Goal: Book appointment/travel/reservation

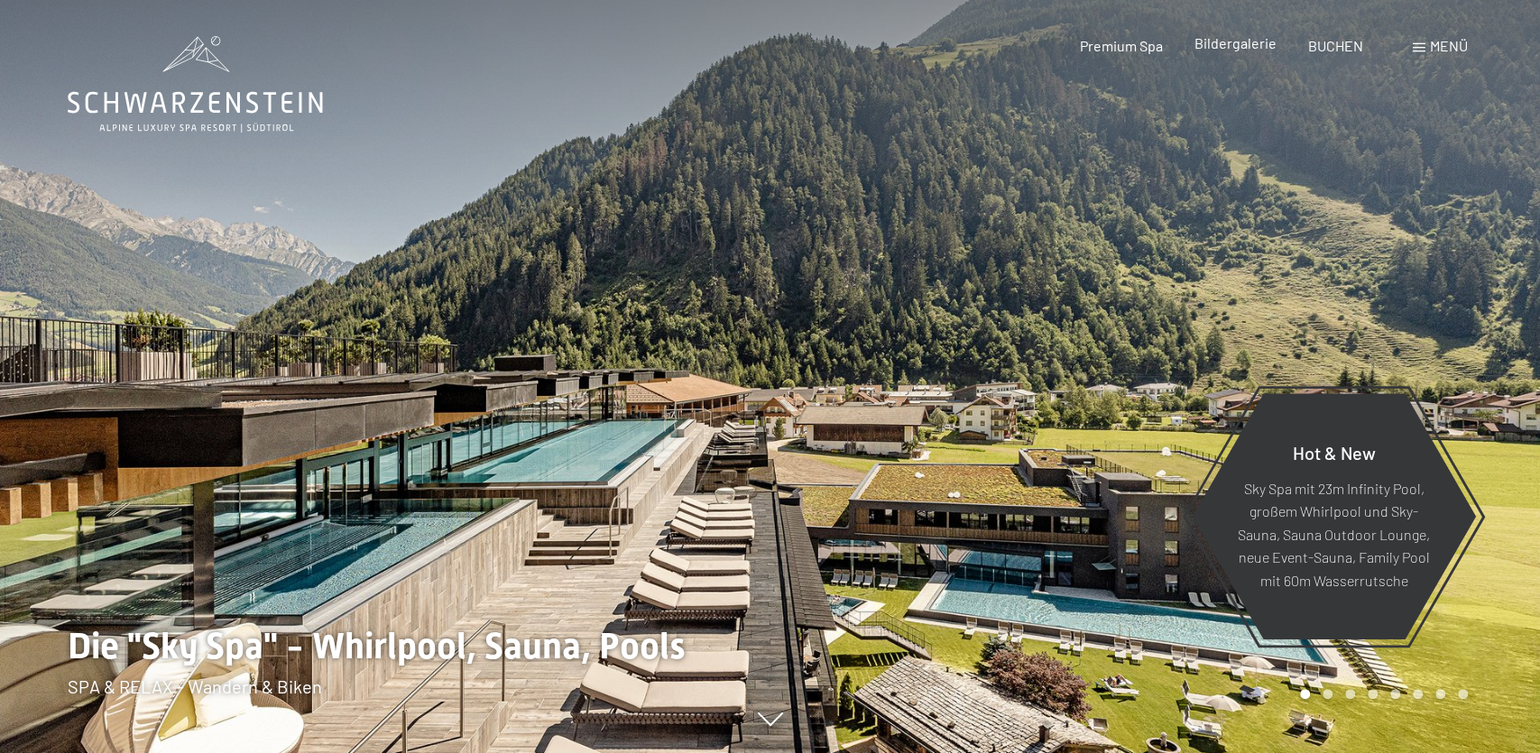
click at [1245, 45] on span "Bildergalerie" at bounding box center [1235, 42] width 82 height 17
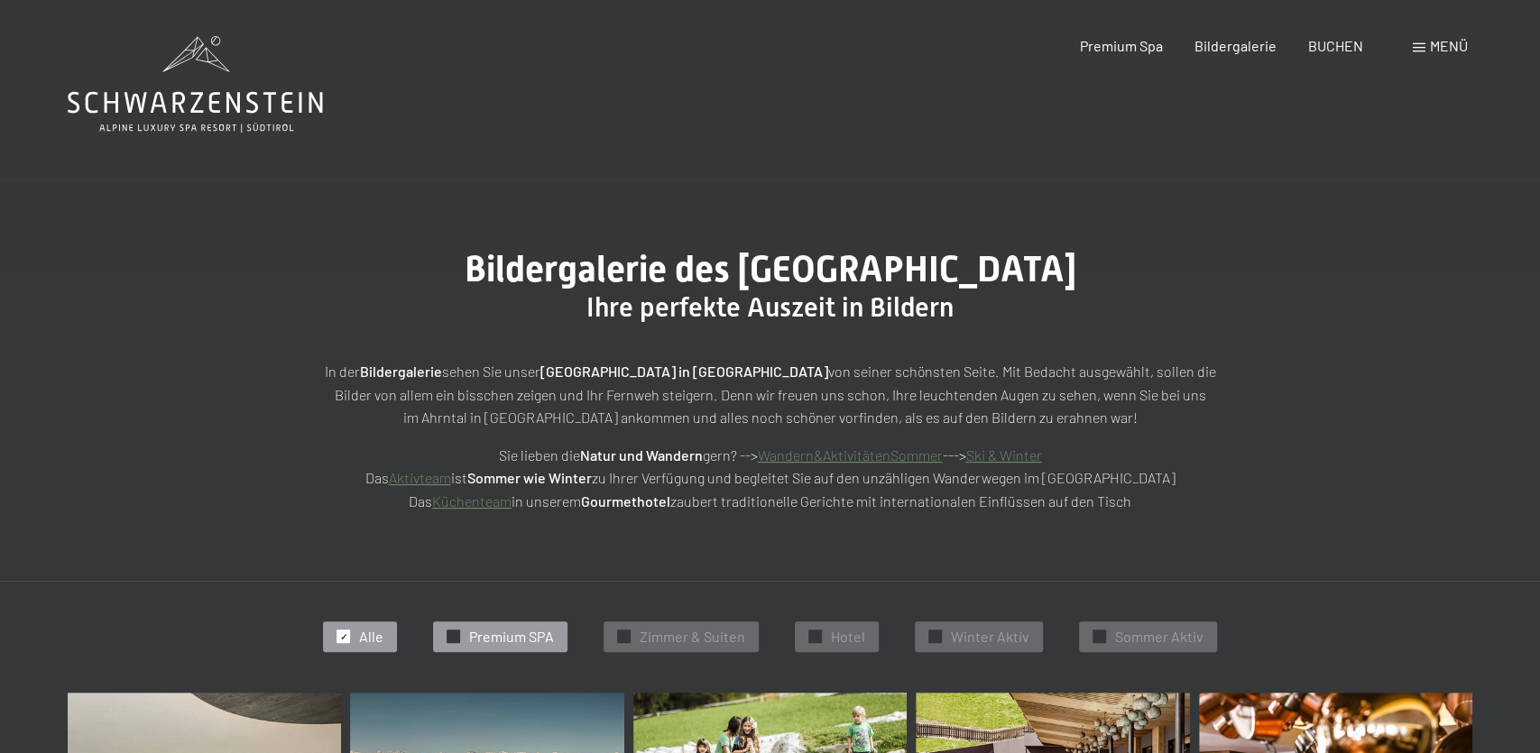
click at [473, 639] on span "Premium SPA" at bounding box center [511, 637] width 85 height 20
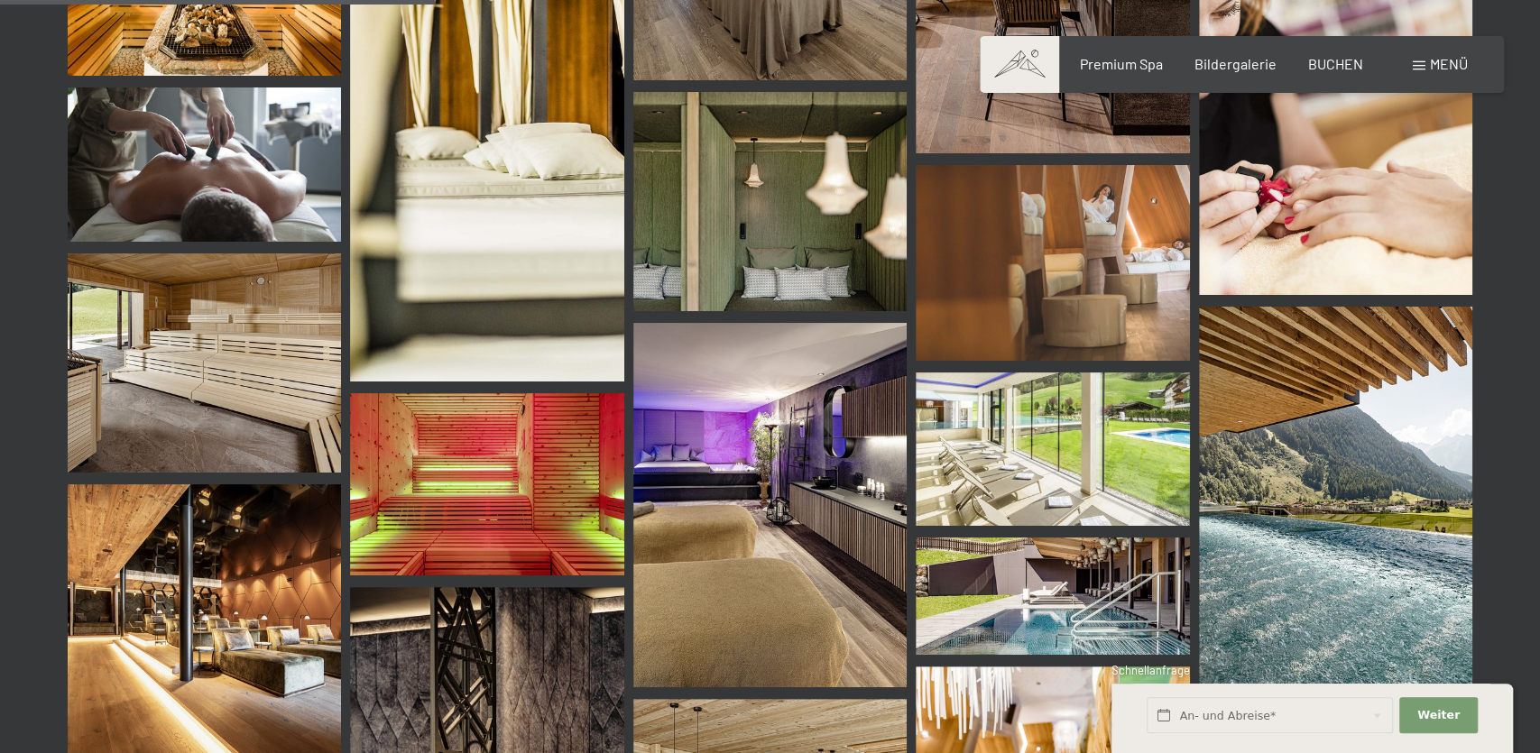
scroll to position [454, 0]
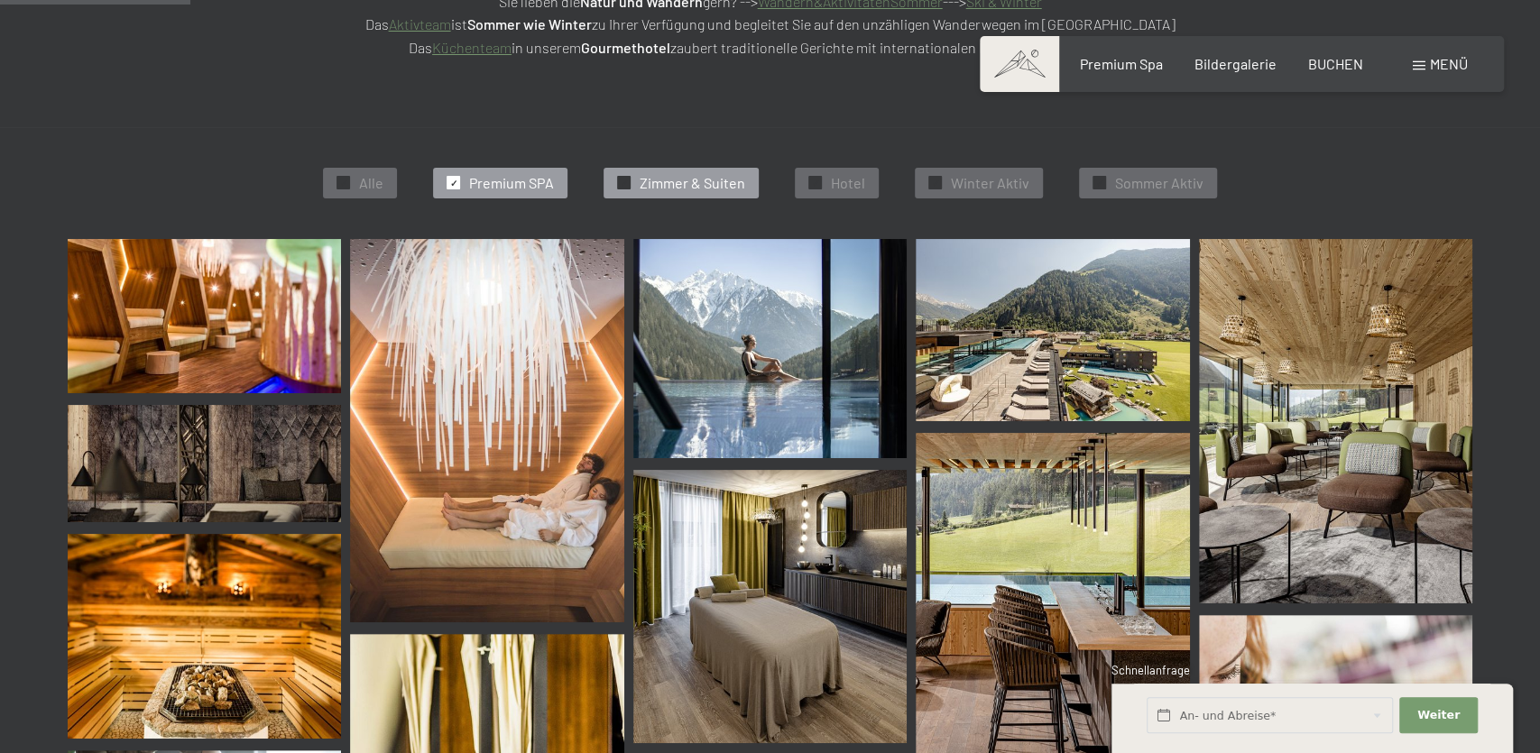
click at [666, 174] on span "Zimmer & Suiten" at bounding box center [692, 183] width 106 height 20
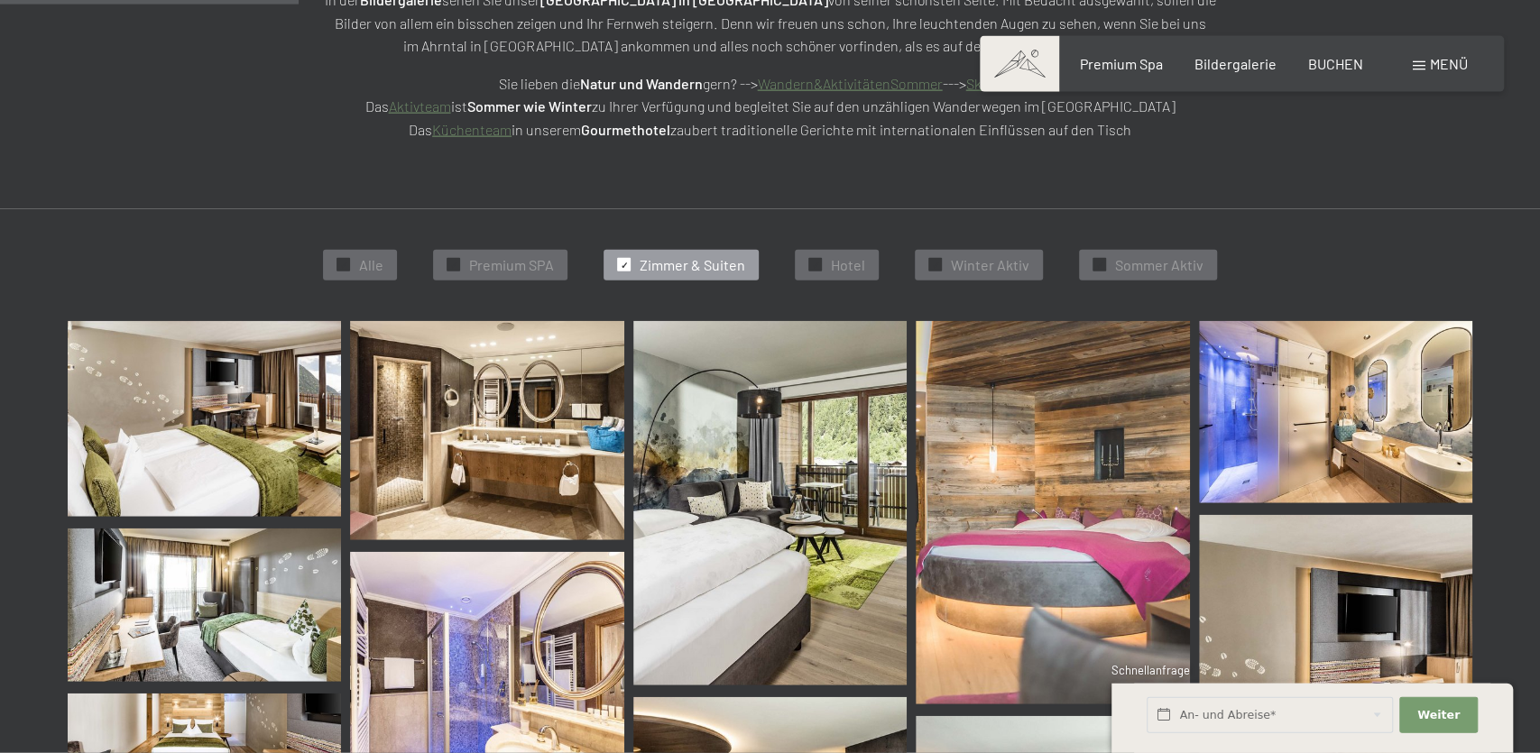
scroll to position [75, 0]
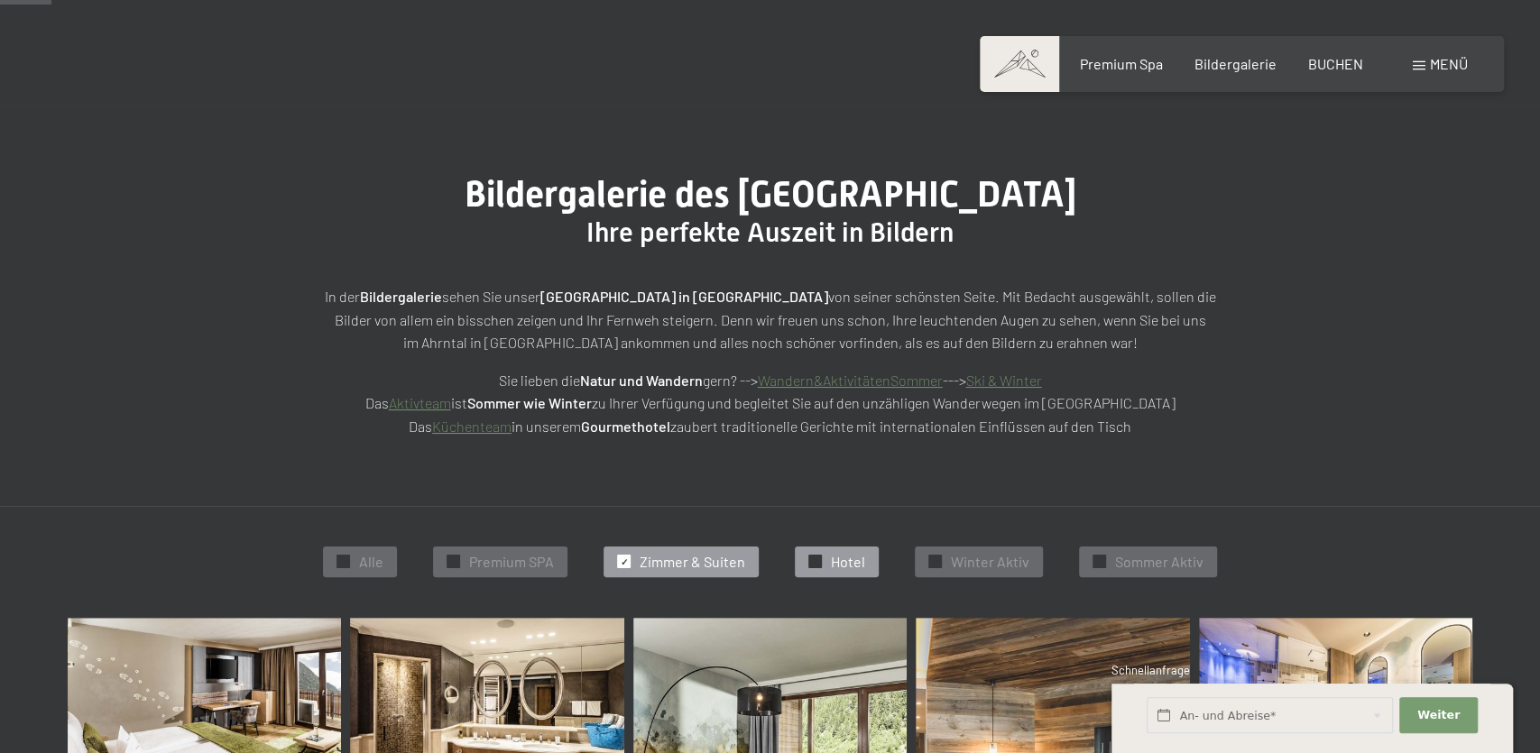
click at [846, 566] on span "Hotel" at bounding box center [848, 562] width 34 height 20
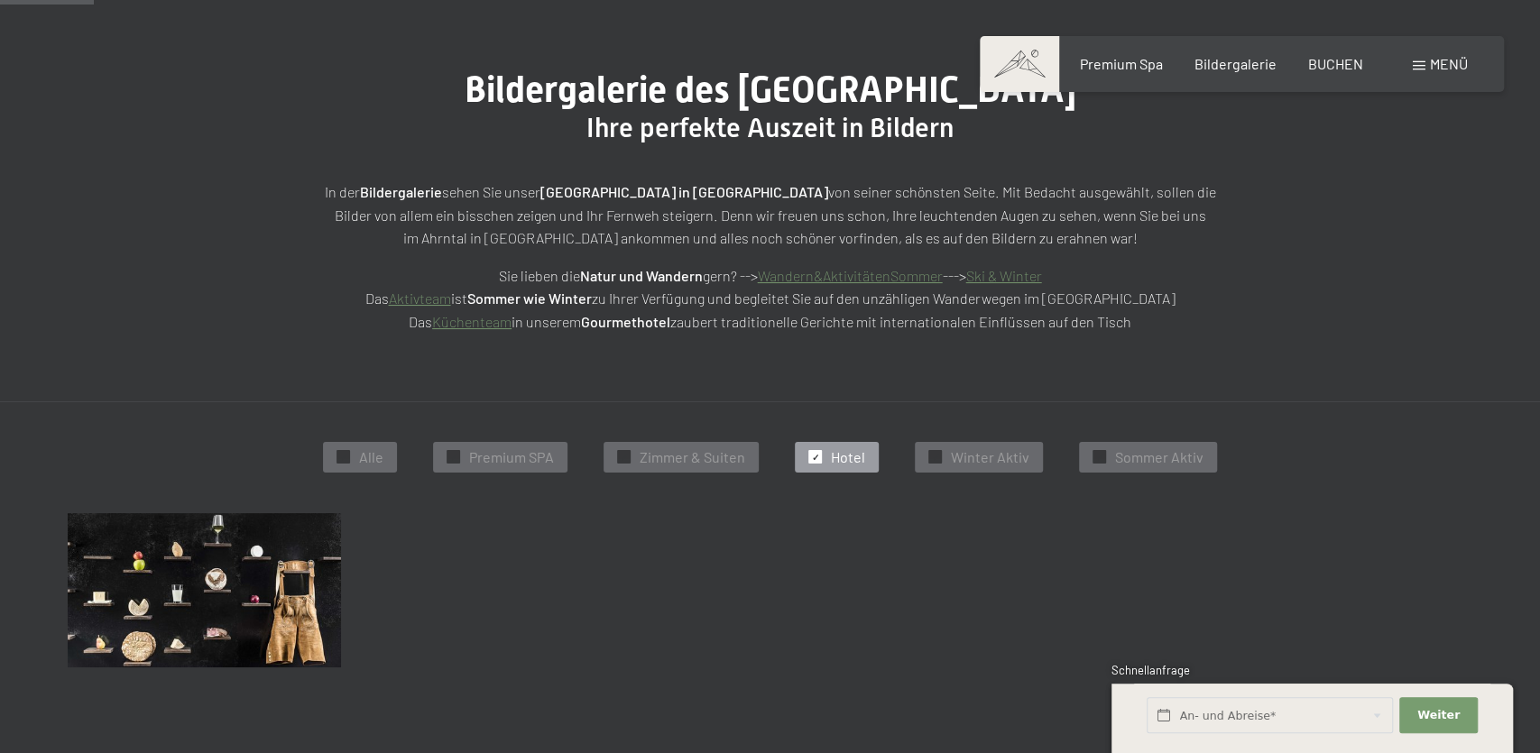
scroll to position [170, 0]
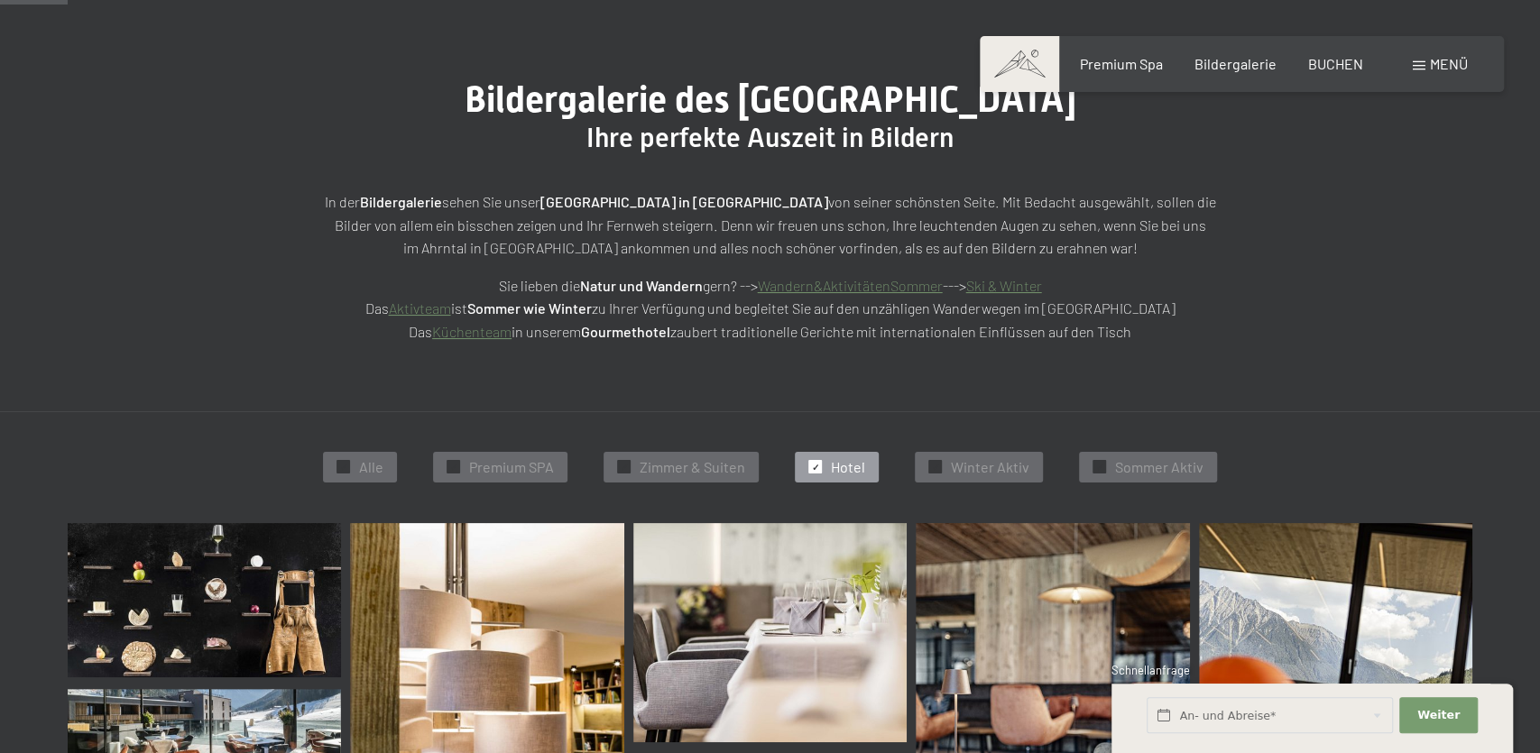
click at [1455, 60] on span "Menü" at bounding box center [1448, 63] width 38 height 17
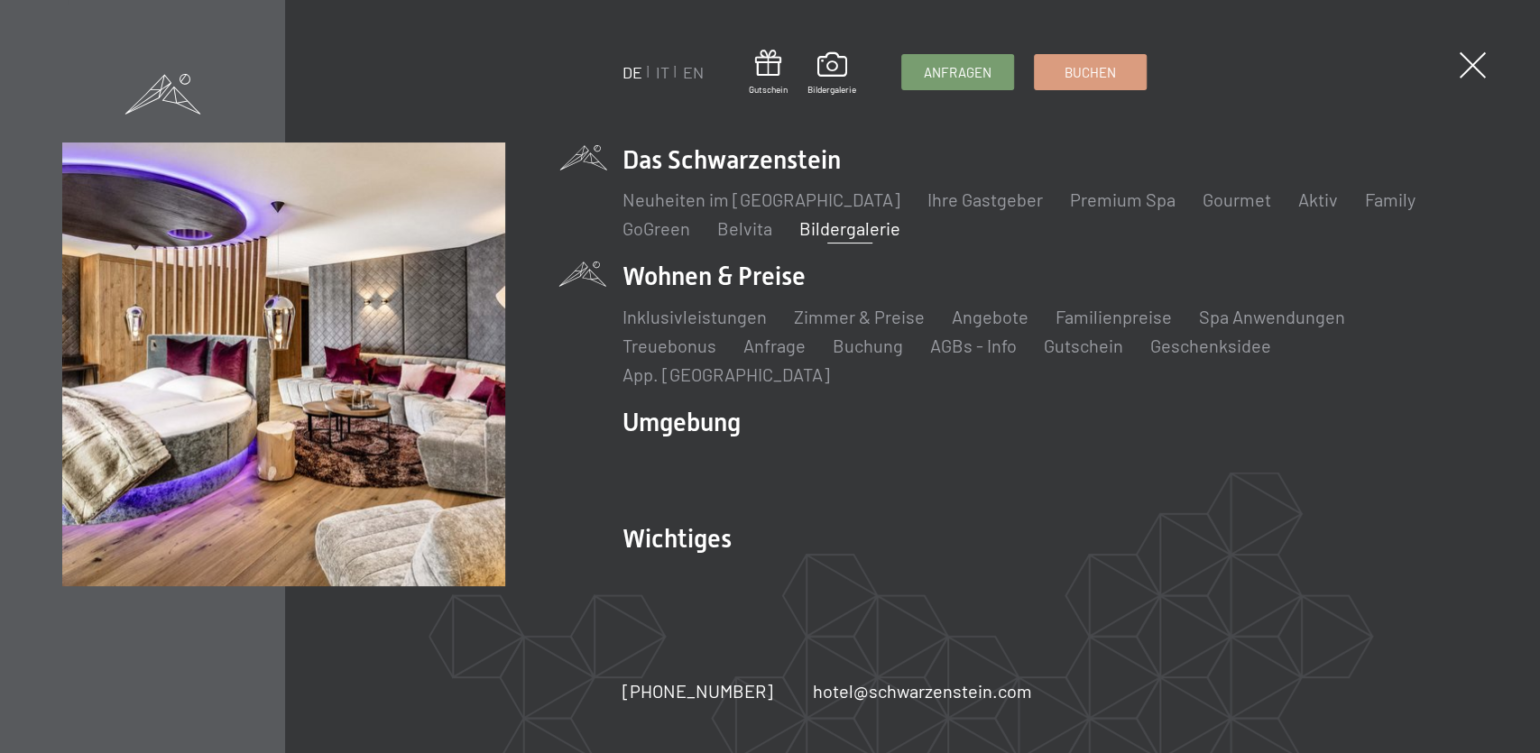
click at [696, 292] on li "Wohnen & Preise Inklusivleistungen [PERSON_NAME] & Preise Liste Angebote Liste …" at bounding box center [1050, 322] width 856 height 127
click at [974, 327] on link "Angebote" at bounding box center [989, 317] width 77 height 22
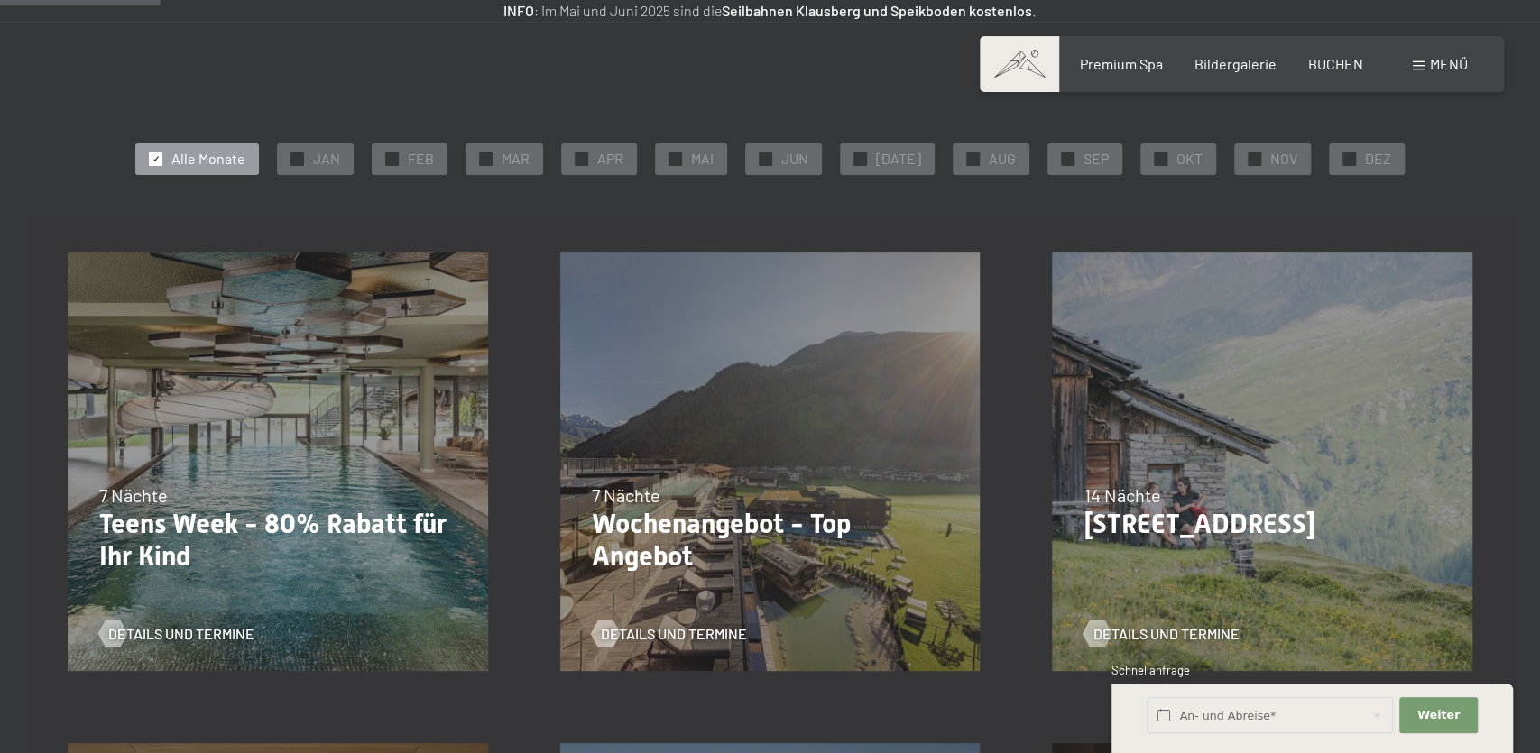
scroll to position [379, 0]
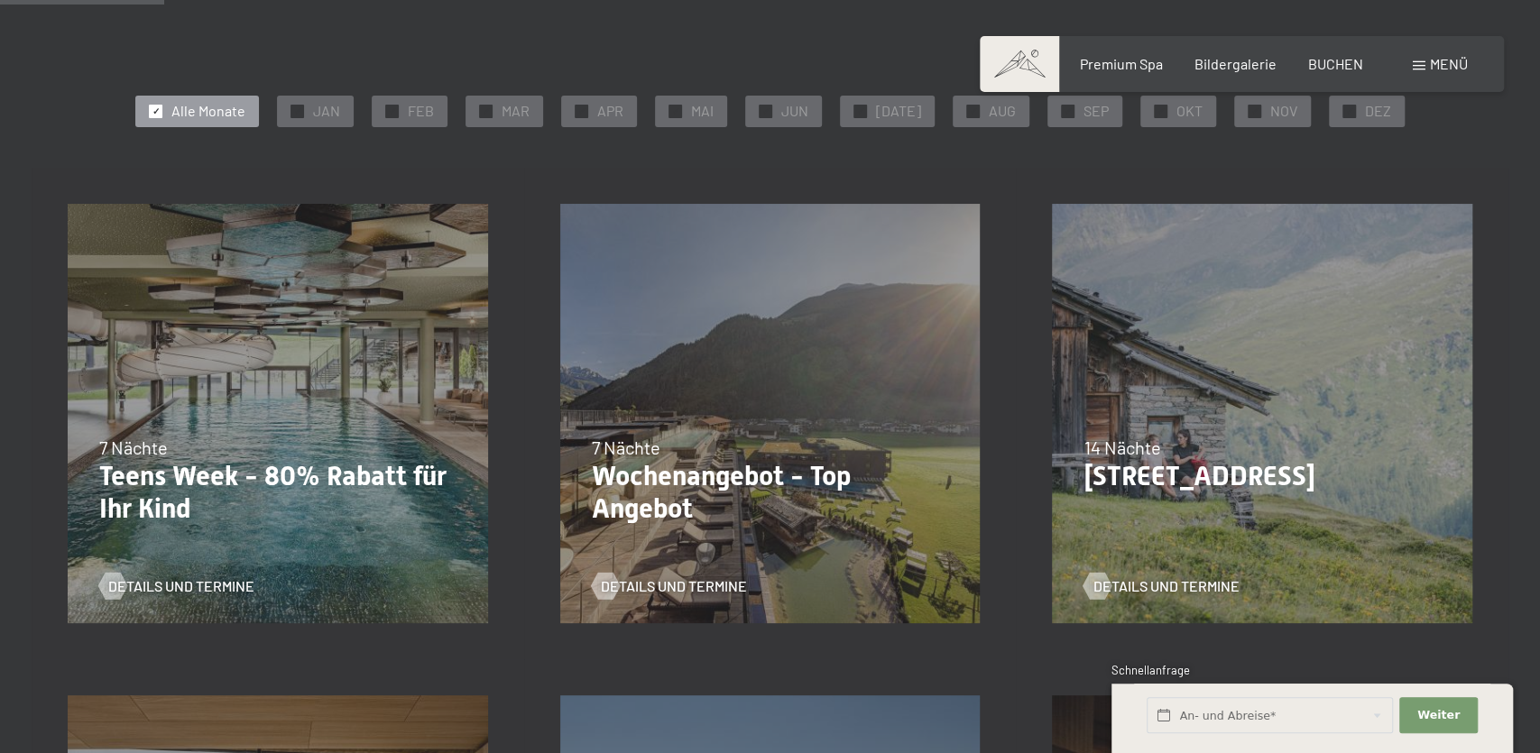
click at [832, 472] on p "Wochenangebot - Top Angebot" at bounding box center [770, 492] width 357 height 65
click at [630, 473] on p "Wochenangebot - Top Angebot" at bounding box center [770, 492] width 357 height 65
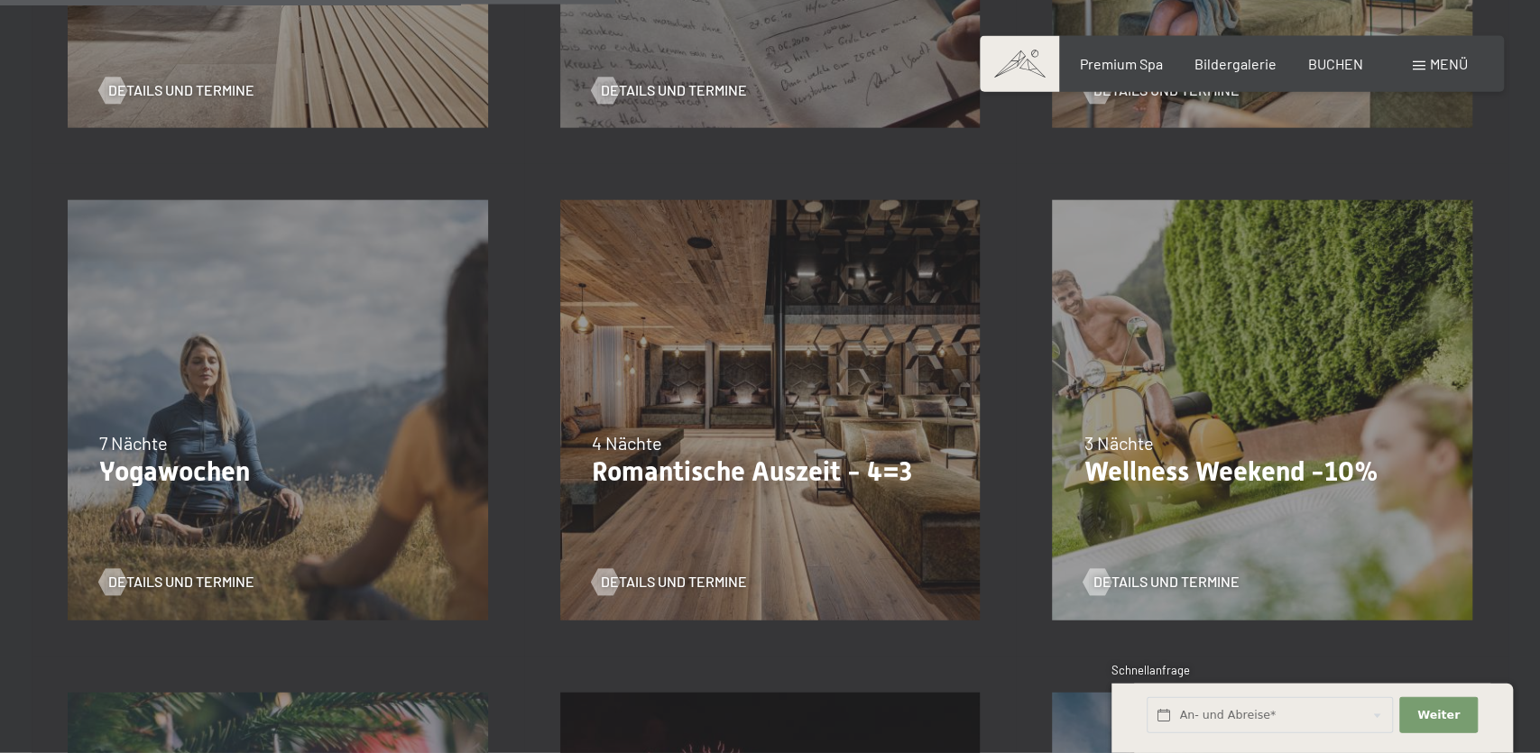
scroll to position [1420, 0]
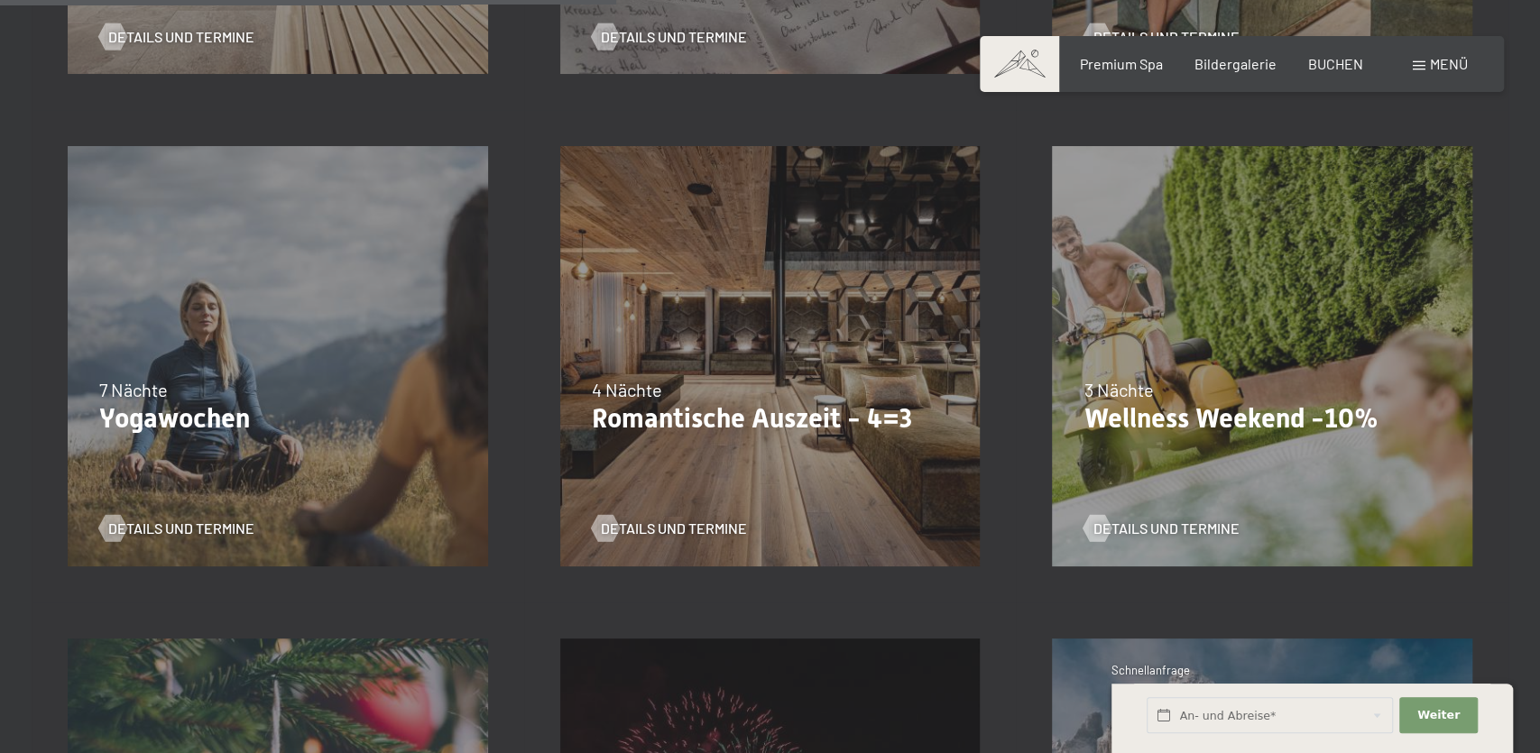
click at [819, 460] on div "09.11.–05.12.2025 08.12.–19.12.2025 11.01.–23.01.2026 08.03.–27.03.2026 29.03.–…" at bounding box center [770, 356] width 492 height 492
click at [653, 529] on span "Details und Termine" at bounding box center [692, 529] width 146 height 20
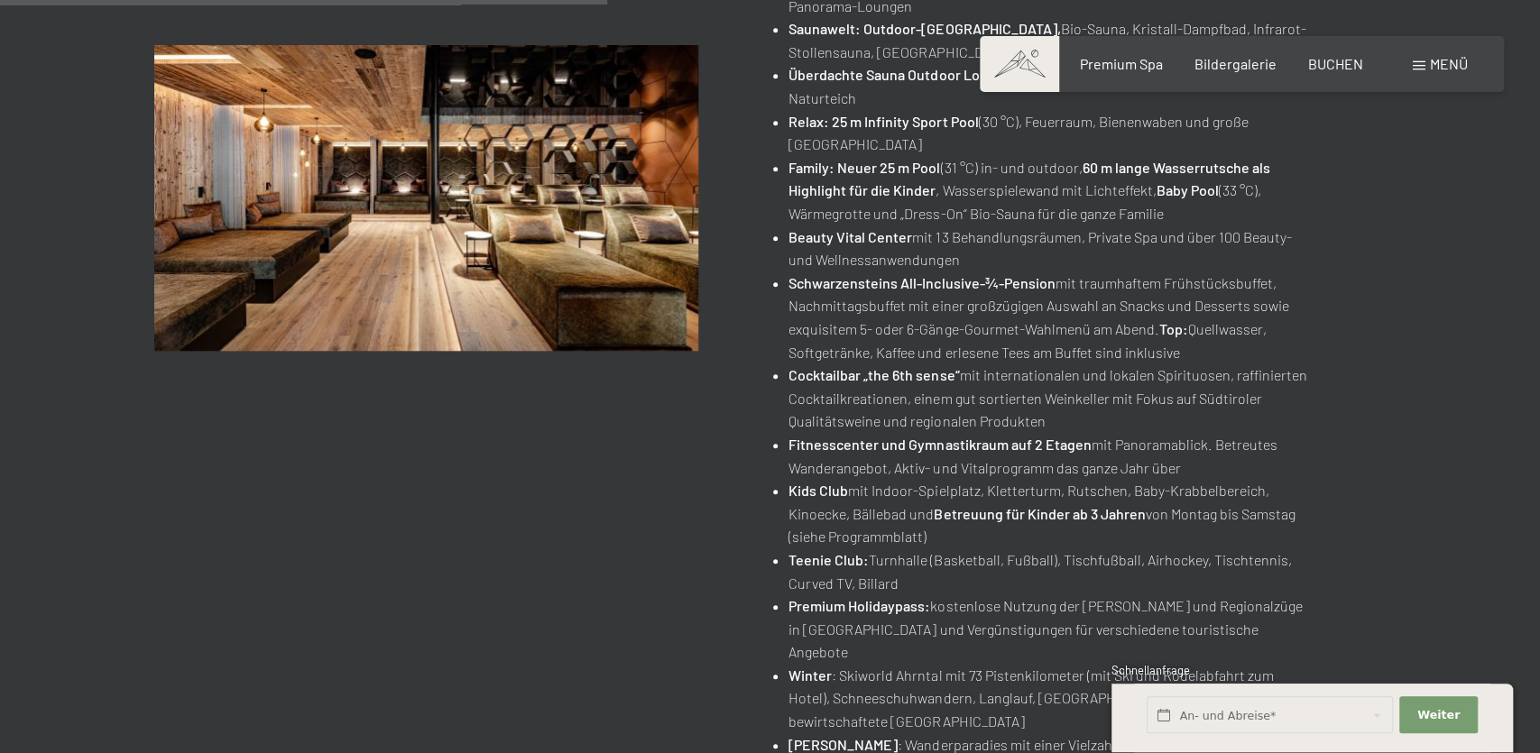
scroll to position [1231, 0]
